Goal: Transaction & Acquisition: Purchase product/service

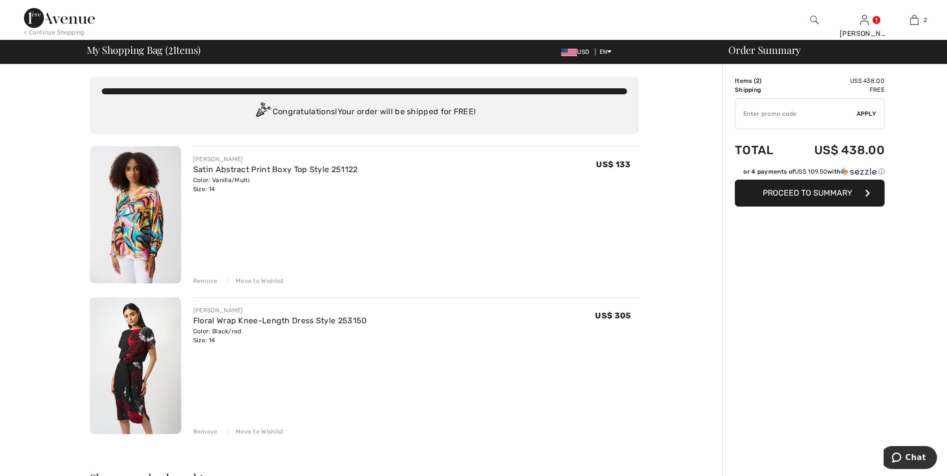
click at [207, 280] on div "Remove" at bounding box center [205, 281] width 24 height 9
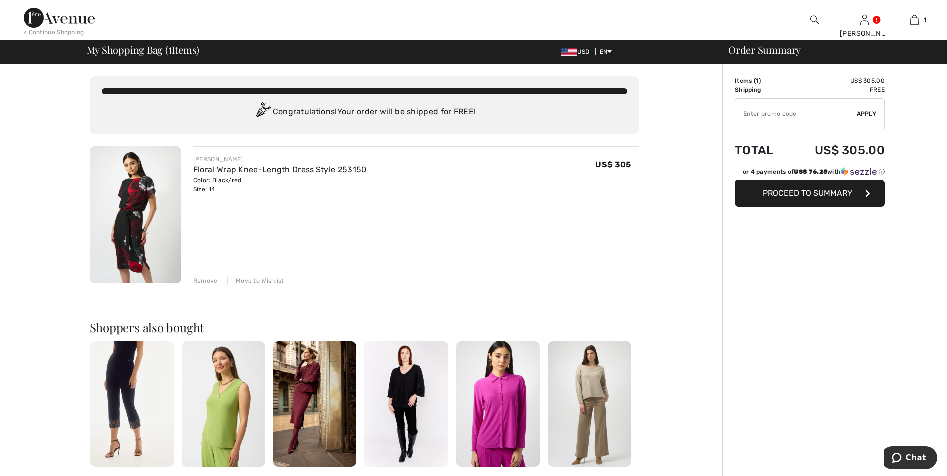
click at [819, 191] on span "Proceed to Summary" at bounding box center [807, 192] width 89 height 9
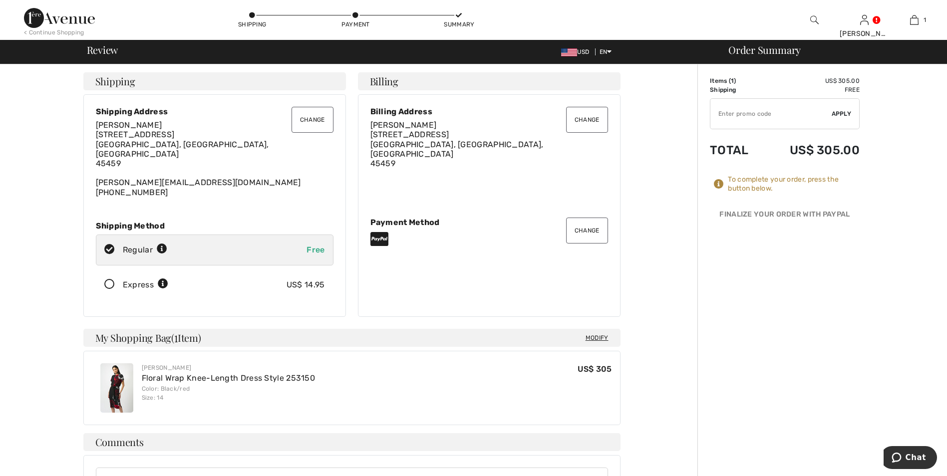
click at [585, 224] on button "Change" at bounding box center [587, 231] width 42 height 26
click at [581, 227] on button "Change" at bounding box center [587, 231] width 42 height 26
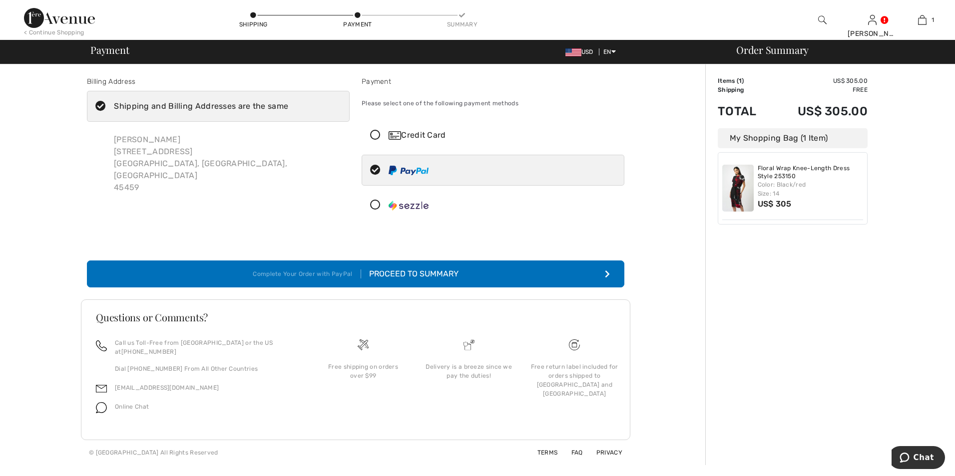
click at [374, 137] on icon at bounding box center [375, 135] width 26 height 10
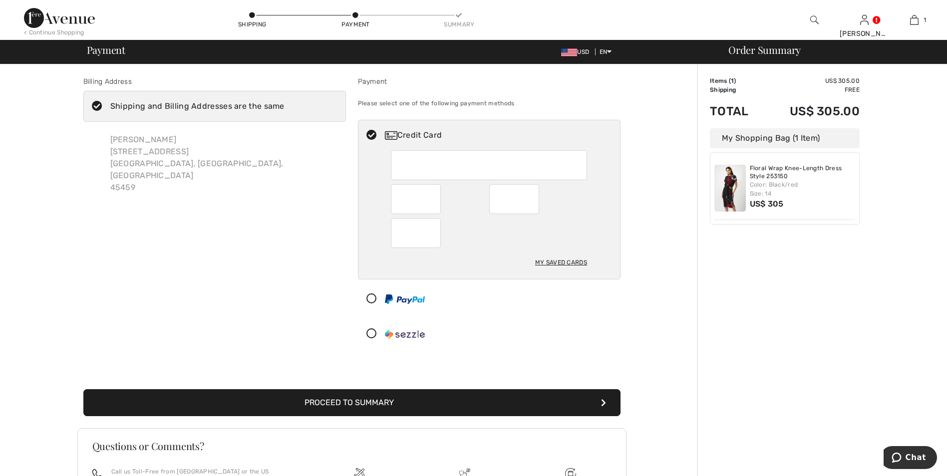
click at [563, 263] on div "My Saved Cards" at bounding box center [561, 262] width 52 height 17
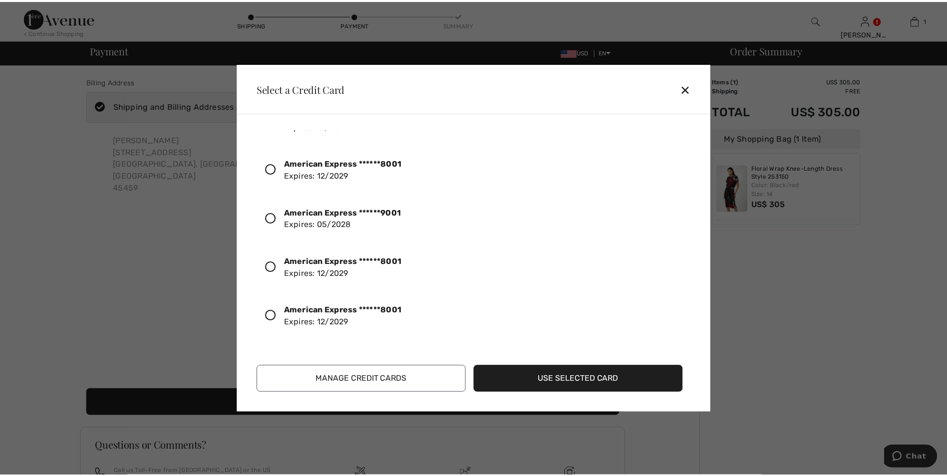
scroll to position [322, 0]
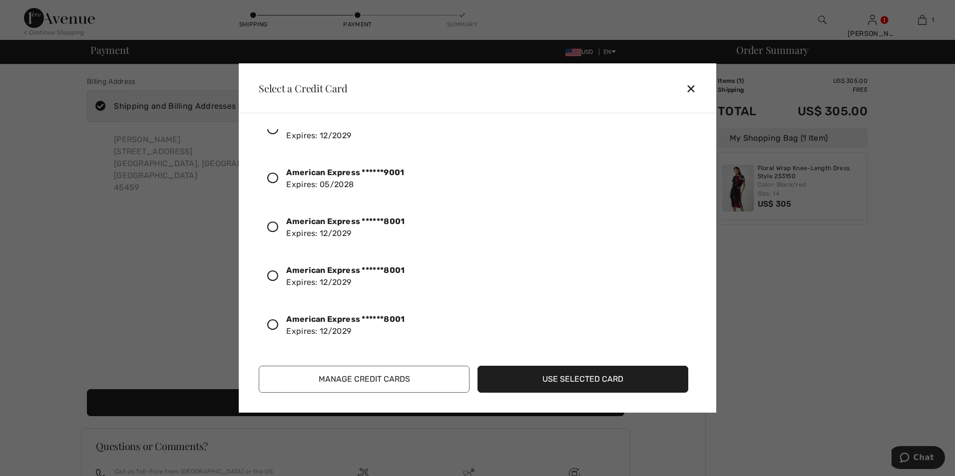
click at [395, 382] on button "Manage Credit Cards" at bounding box center [364, 379] width 211 height 27
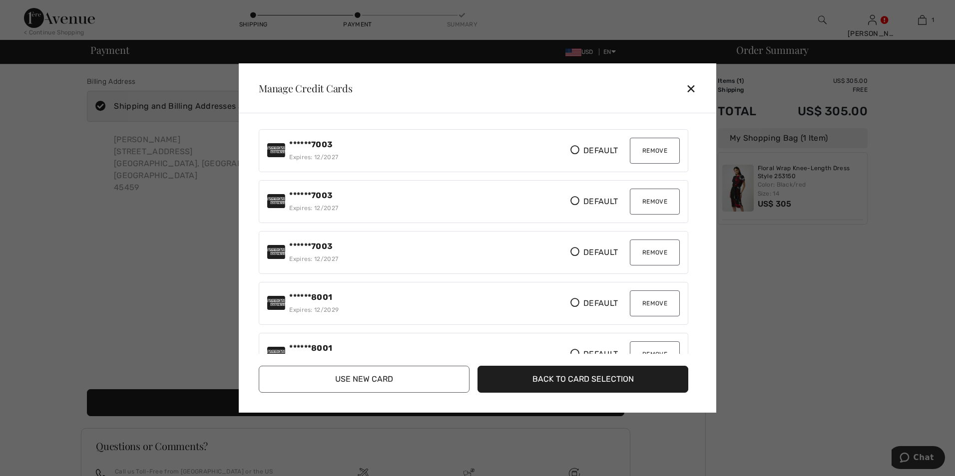
click at [655, 153] on button "Remove" at bounding box center [655, 151] width 50 height 26
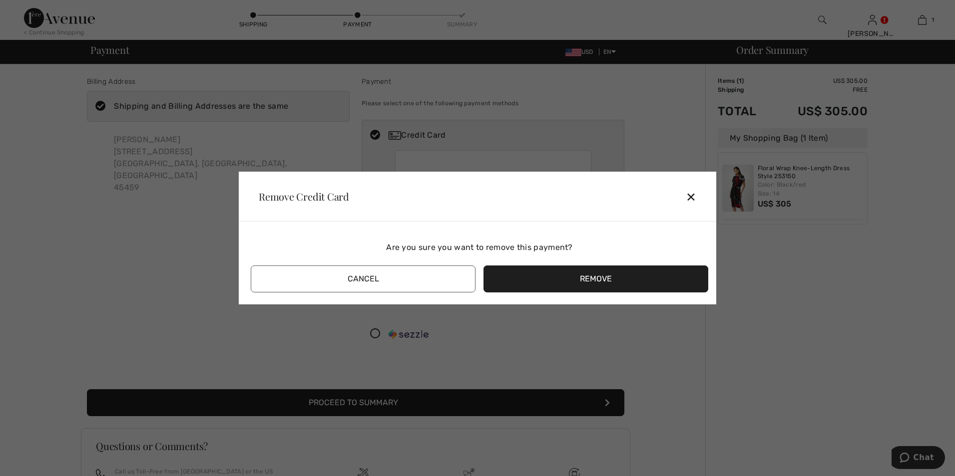
click at [549, 278] on button "Remove" at bounding box center [595, 279] width 225 height 27
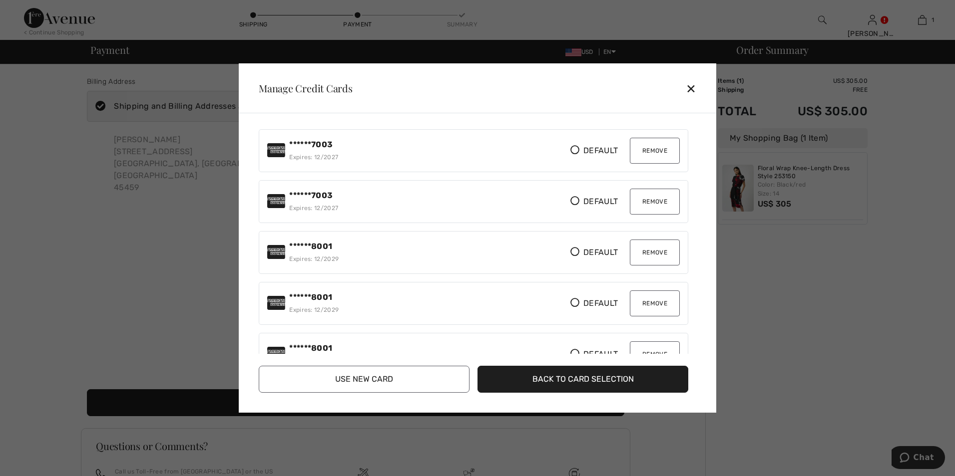
click at [651, 150] on button "Remove" at bounding box center [655, 151] width 50 height 26
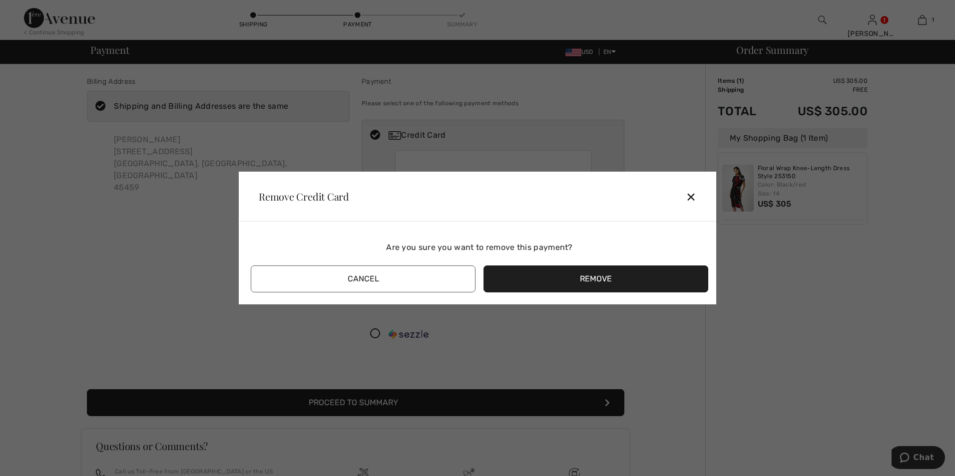
click at [600, 277] on button "Remove" at bounding box center [595, 279] width 225 height 27
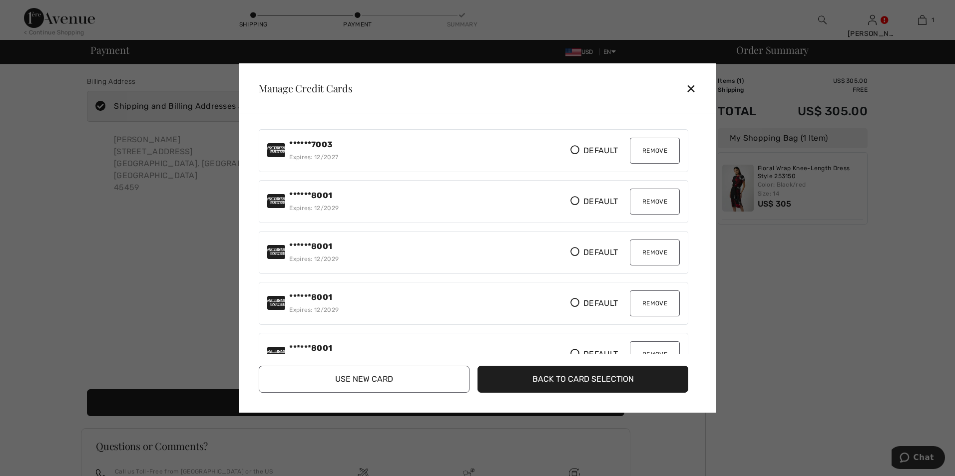
click at [651, 199] on button "Remove" at bounding box center [655, 202] width 50 height 26
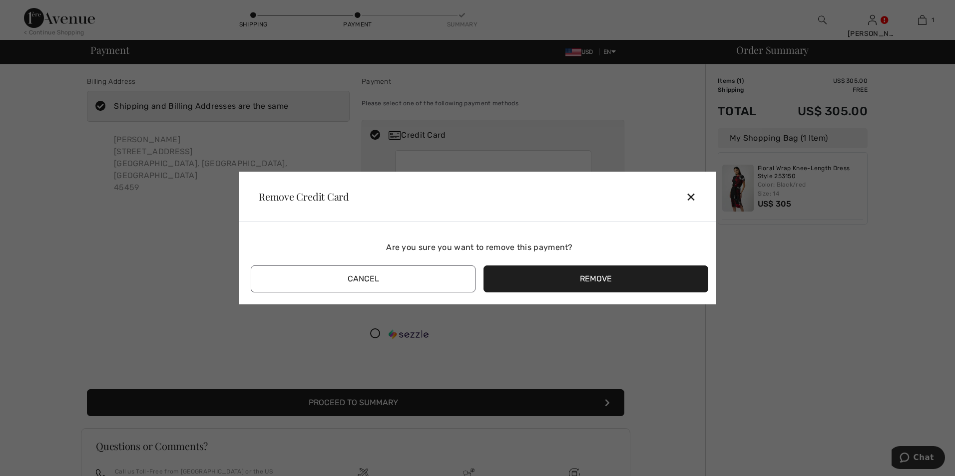
click at [617, 273] on button "Remove" at bounding box center [595, 279] width 225 height 27
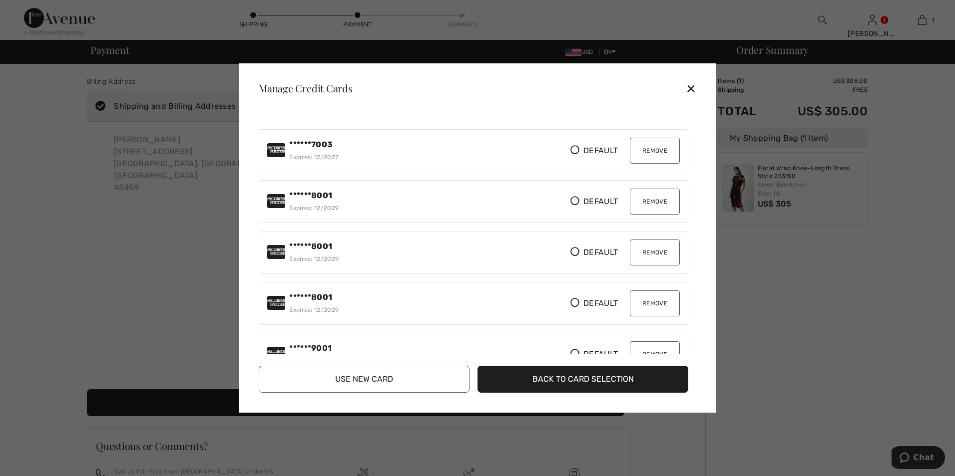
click at [650, 200] on button "Remove" at bounding box center [655, 202] width 50 height 26
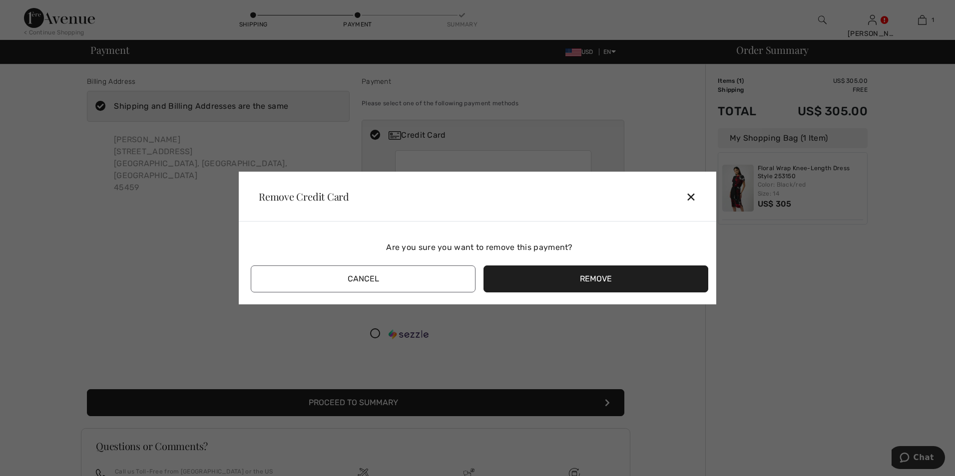
click at [619, 280] on button "Remove" at bounding box center [595, 279] width 225 height 27
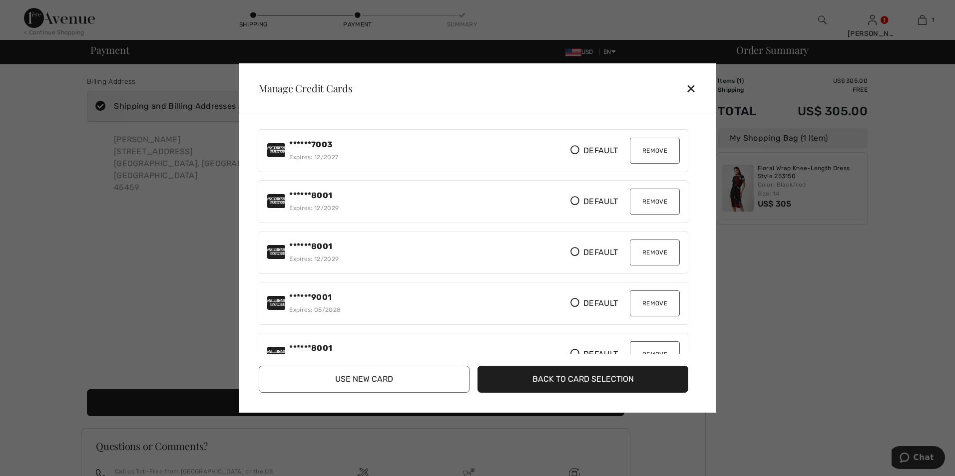
click at [648, 203] on button "Remove" at bounding box center [655, 202] width 50 height 26
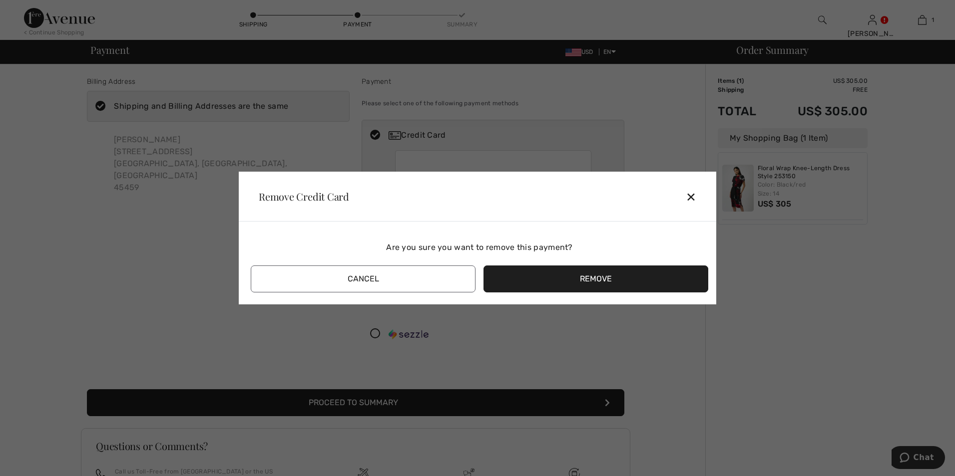
click at [599, 275] on button "Remove" at bounding box center [595, 279] width 225 height 27
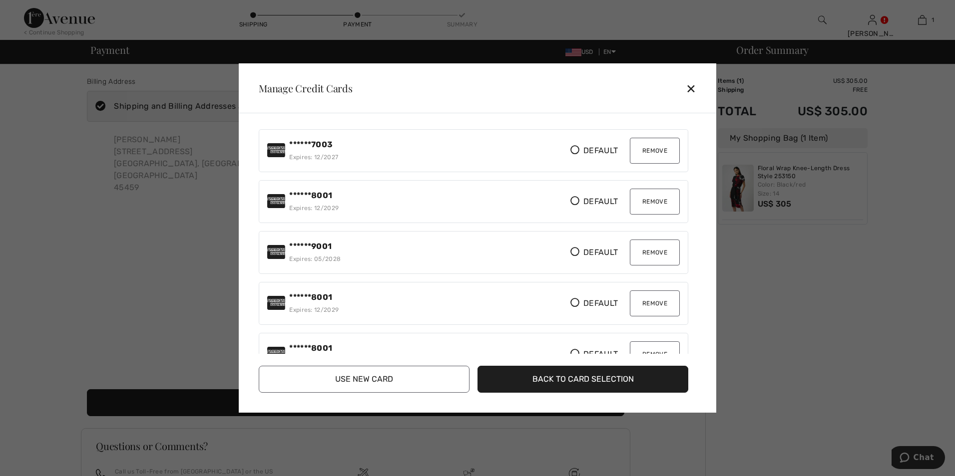
click at [647, 201] on button "Remove" at bounding box center [655, 202] width 50 height 26
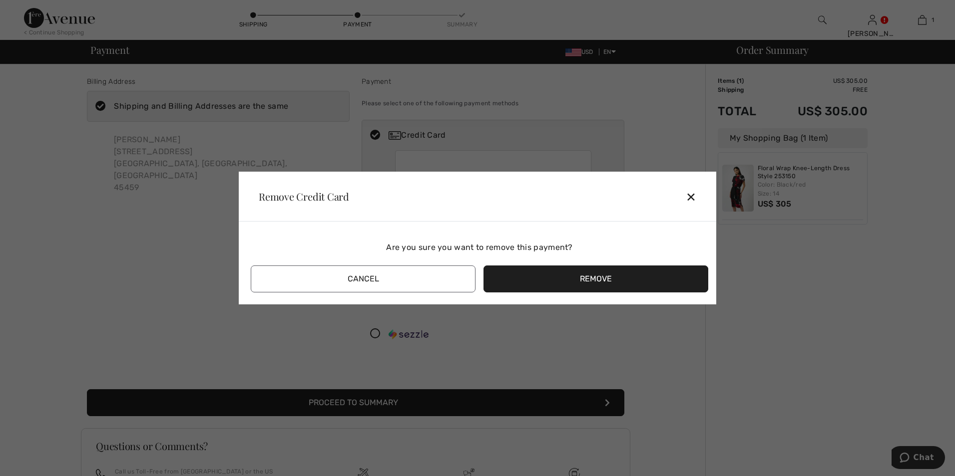
click at [600, 277] on button "Remove" at bounding box center [595, 279] width 225 height 27
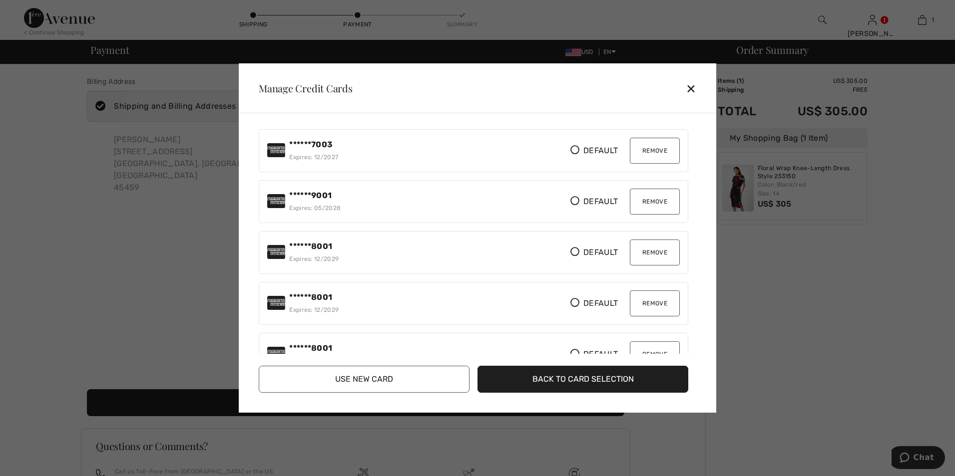
click at [656, 199] on button "Remove" at bounding box center [655, 202] width 50 height 26
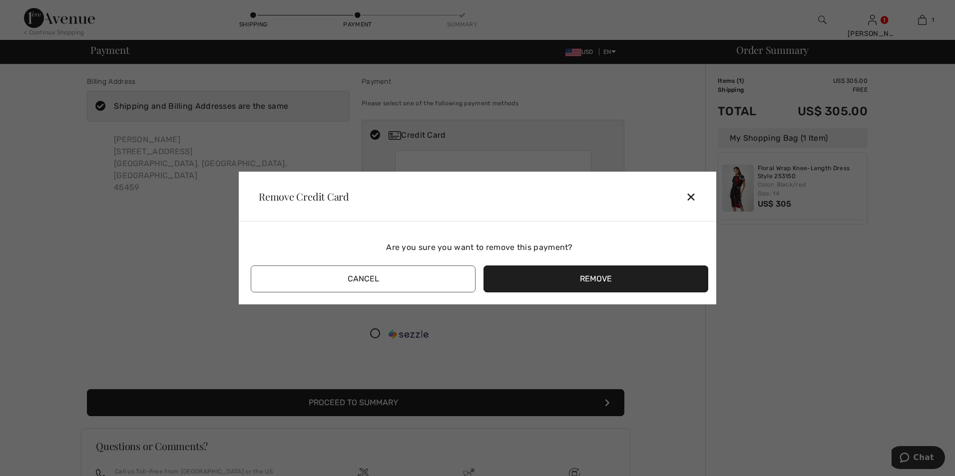
click at [595, 275] on button "Remove" at bounding box center [595, 279] width 225 height 27
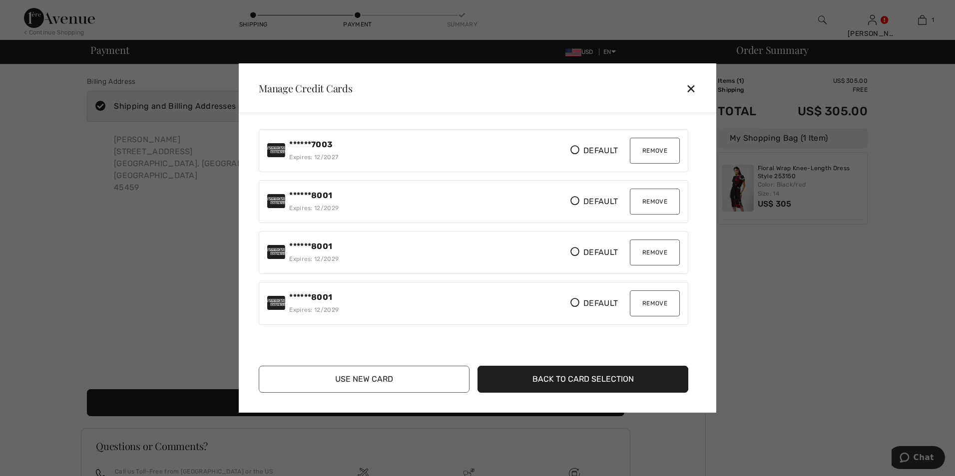
click at [642, 247] on button "Remove" at bounding box center [655, 253] width 50 height 26
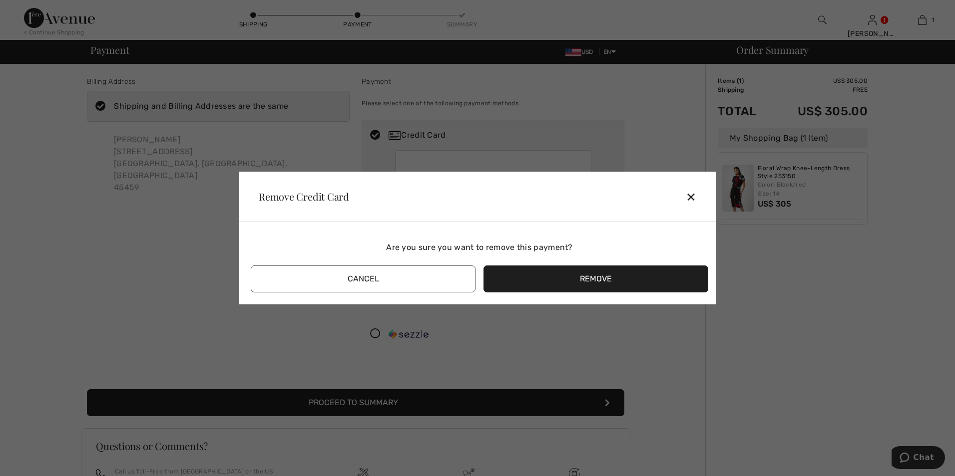
click at [612, 271] on button "Remove" at bounding box center [595, 279] width 225 height 27
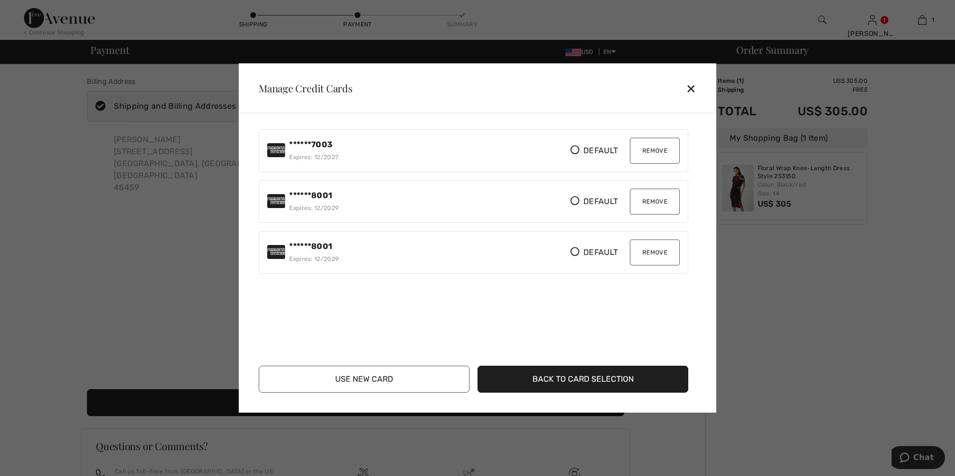
click at [653, 202] on button "Remove" at bounding box center [655, 202] width 50 height 26
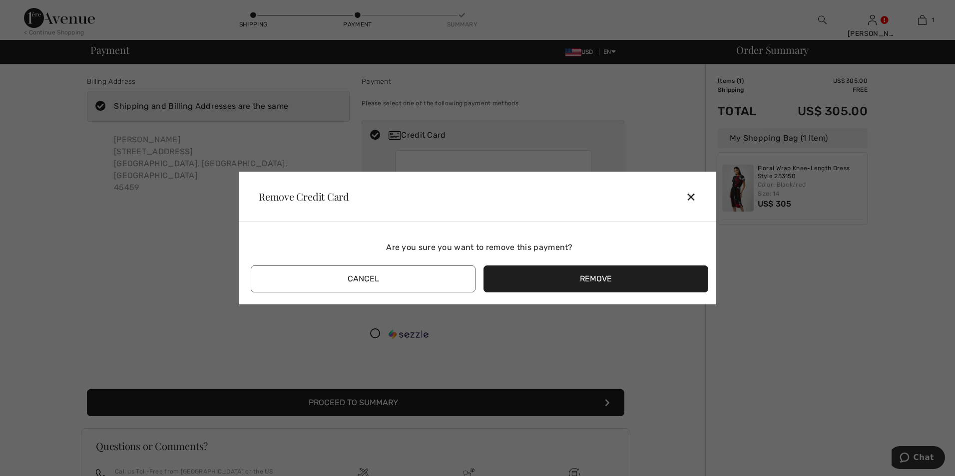
click at [606, 272] on button "Remove" at bounding box center [595, 279] width 225 height 27
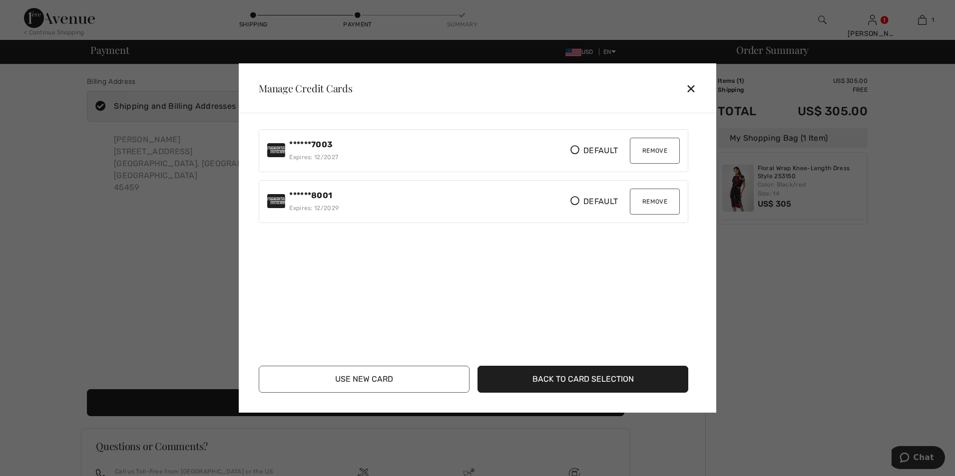
click at [647, 204] on button "Remove" at bounding box center [655, 202] width 50 height 26
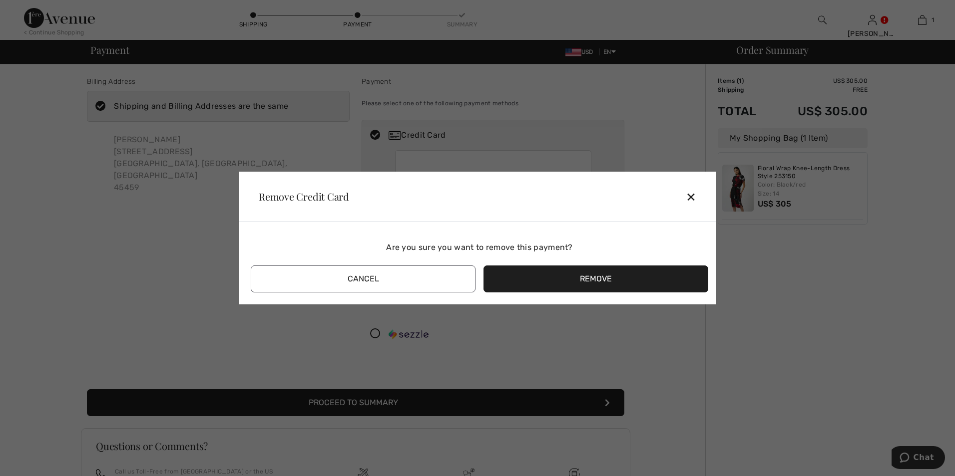
click at [579, 275] on button "Remove" at bounding box center [595, 279] width 225 height 27
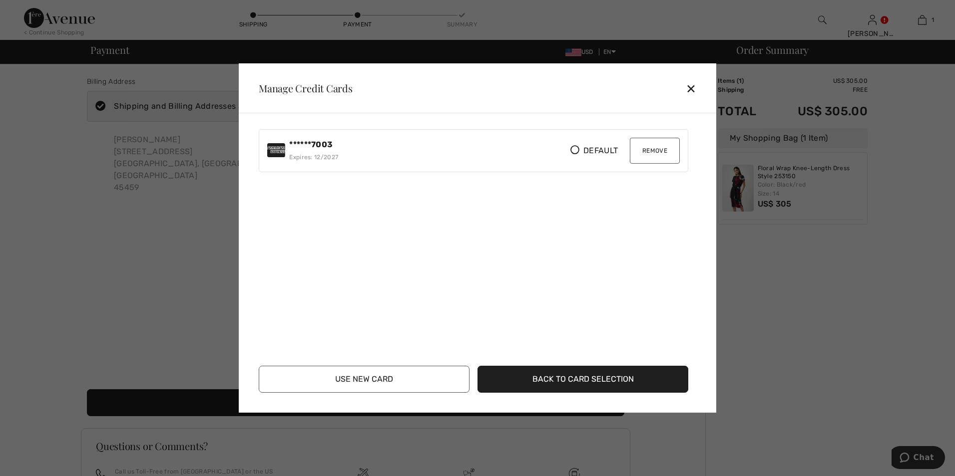
click at [648, 153] on button "Remove" at bounding box center [655, 151] width 50 height 26
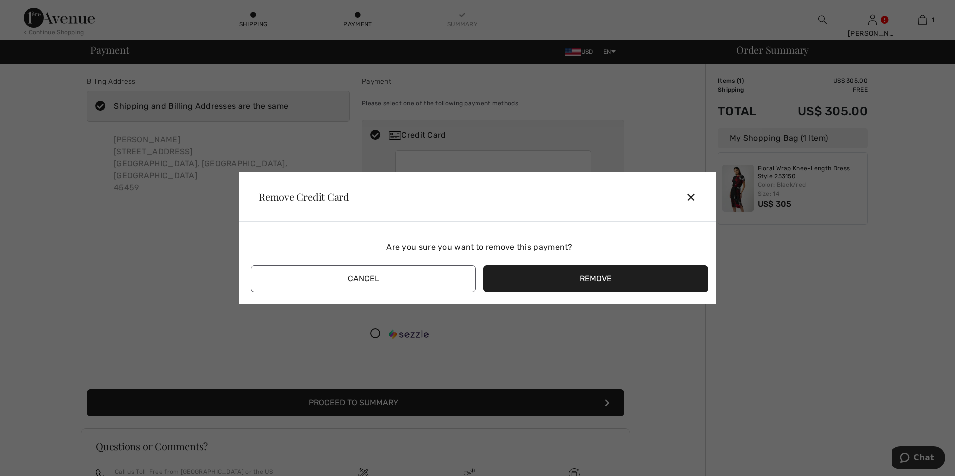
click at [554, 279] on button "Remove" at bounding box center [595, 279] width 225 height 27
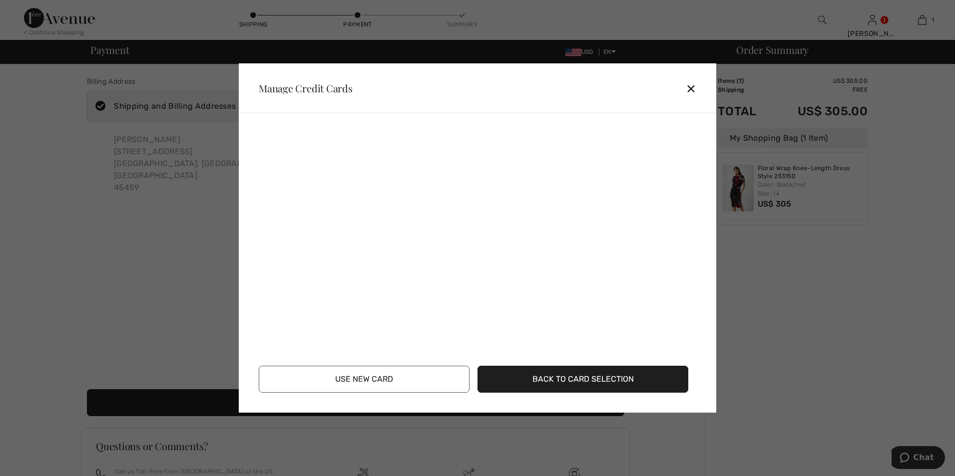
click at [351, 375] on button "Use New Card" at bounding box center [364, 379] width 211 height 27
